Goal: Information Seeking & Learning: Learn about a topic

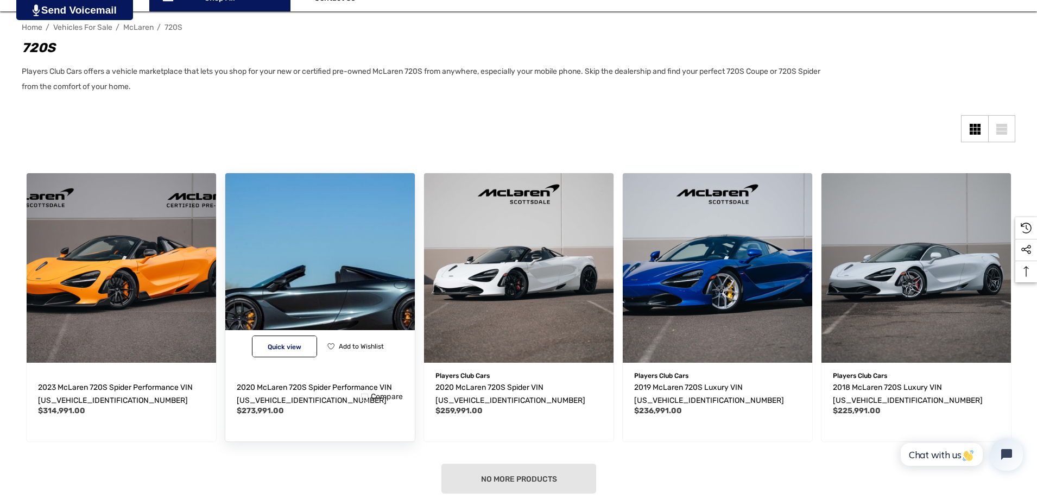
click at [272, 262] on img "2020 McLaren 720S Spider Performance VIN SBM14FCA1LW005071,$273,991.00\a" at bounding box center [320, 267] width 208 height 208
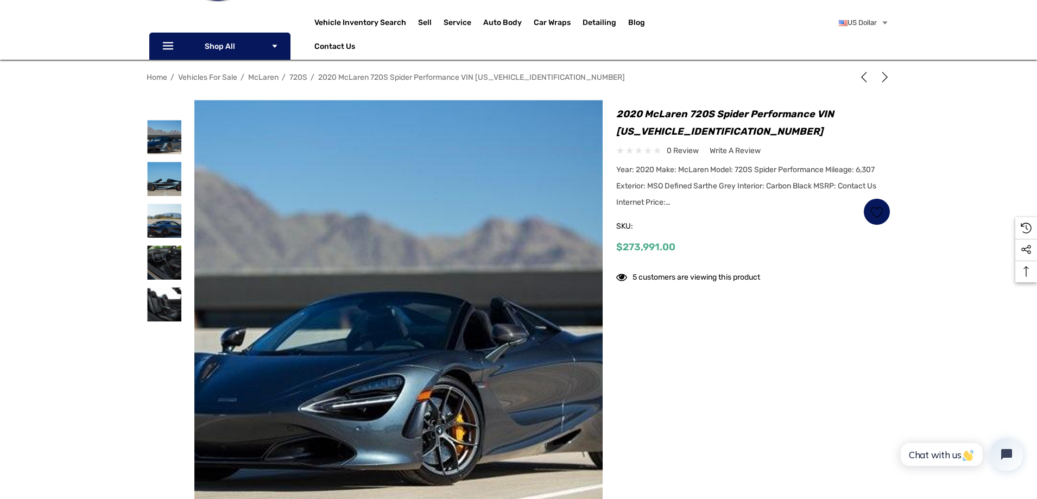
scroll to position [181, 0]
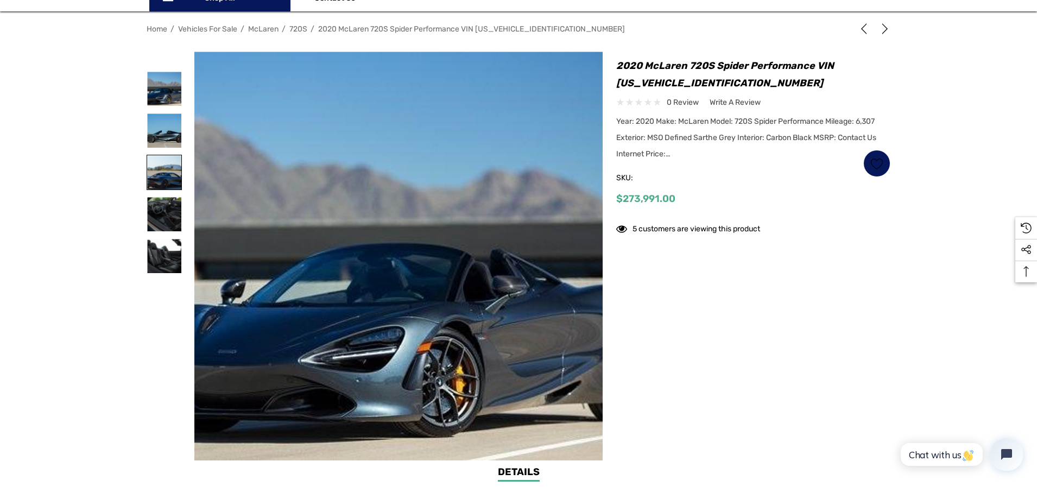
click at [170, 175] on img at bounding box center [164, 172] width 34 height 34
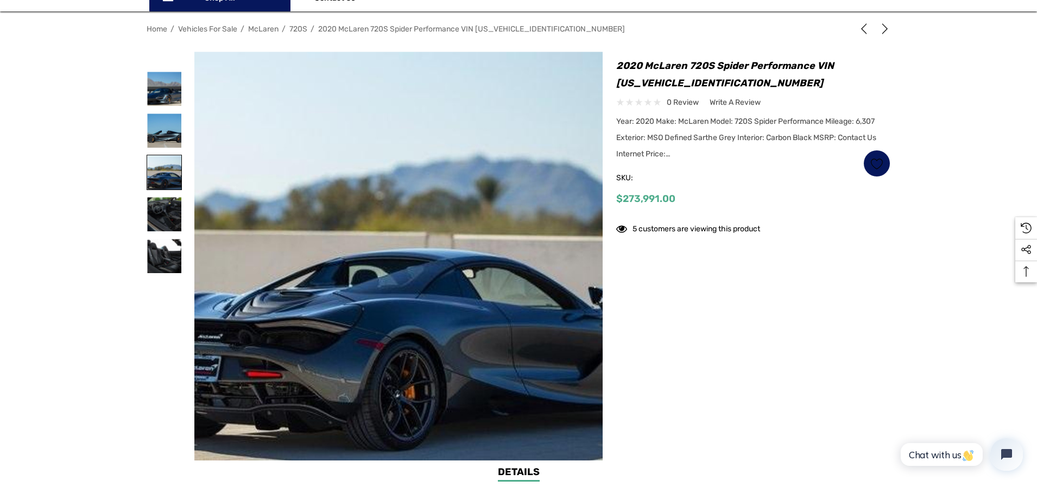
scroll to position [0, 0]
click at [169, 211] on img at bounding box center [164, 214] width 34 height 34
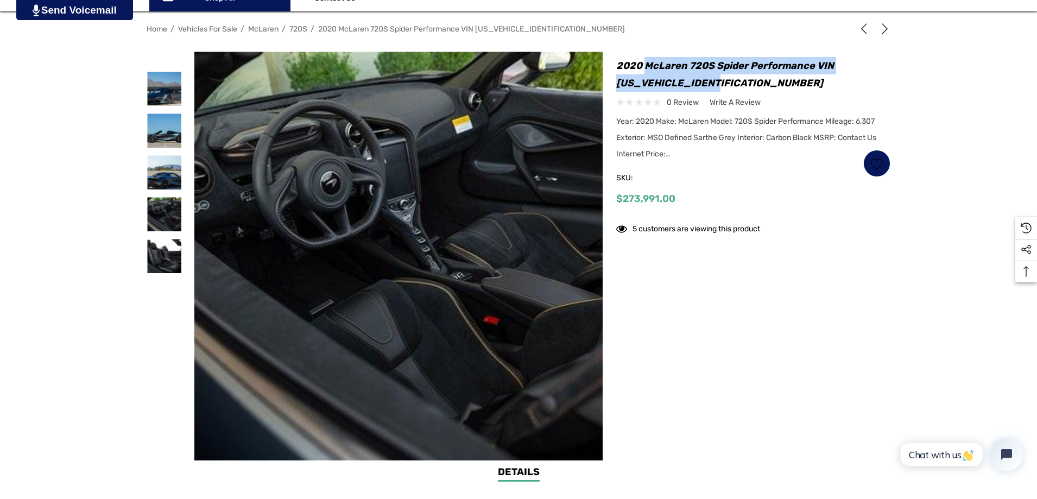
drag, startPoint x: 643, startPoint y: 65, endPoint x: 809, endPoint y: 75, distance: 165.9
click at [809, 75] on h1 "2020 McLaren 720S Spider Performance VIN [US_VEHICLE_IDENTIFICATION_NUMBER]" at bounding box center [753, 74] width 274 height 35
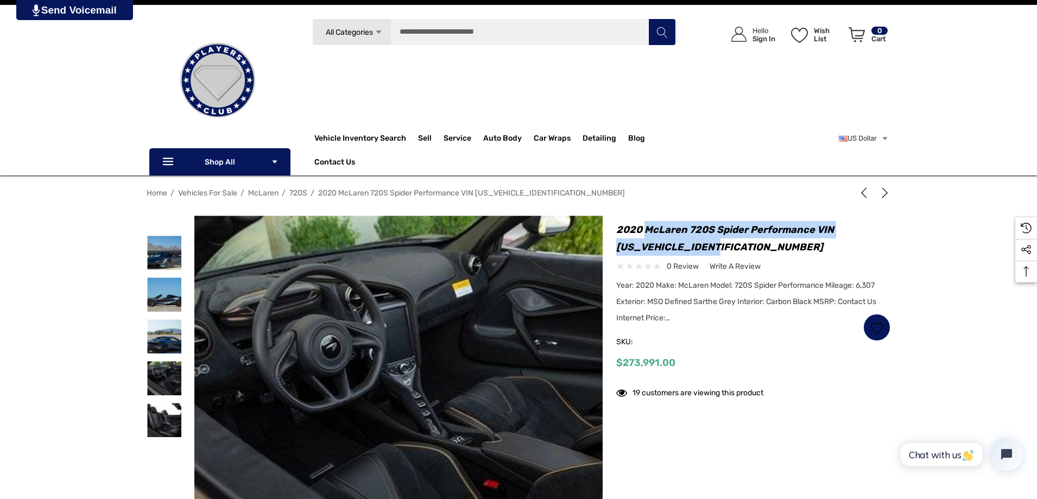
scroll to position [181, 0]
